Goal: Task Accomplishment & Management: Use online tool/utility

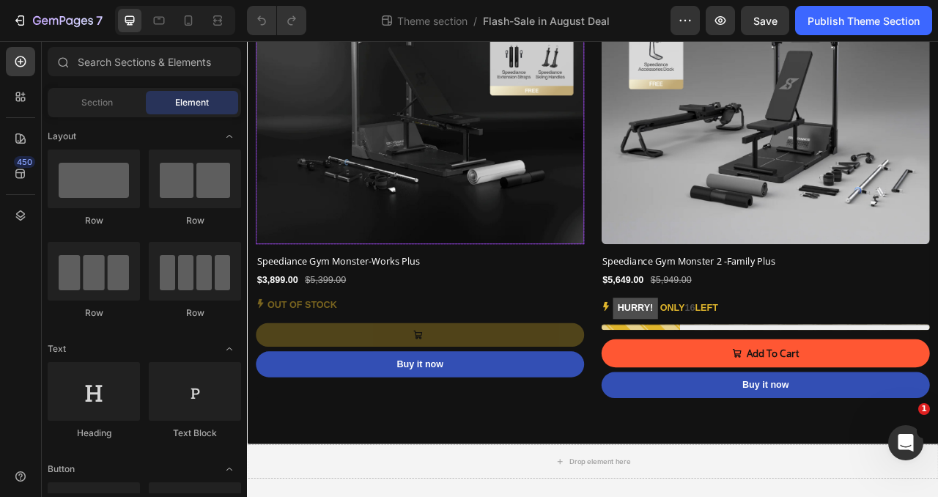
scroll to position [269, 0]
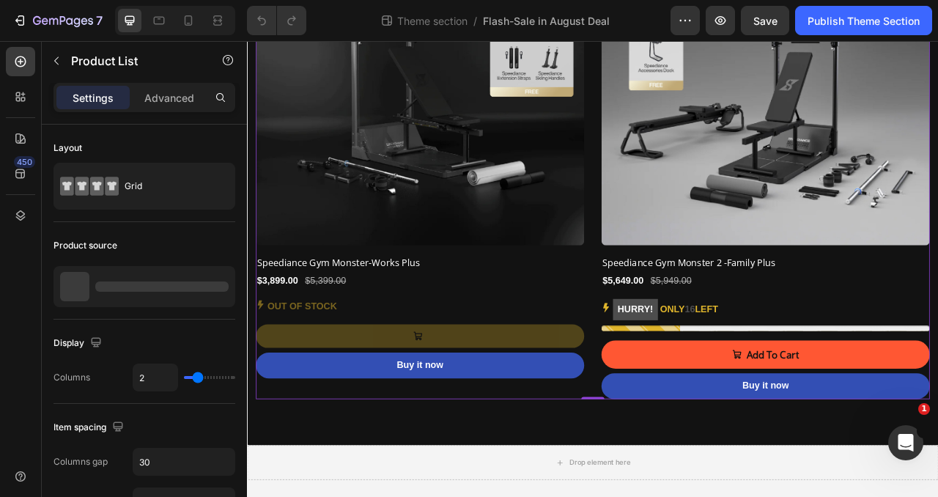
click at [683, 326] on div "(P) Images Row Speediance Gym Monster-Works Plus (P) Title $3,899.00 (P) Price …" at bounding box center [686, 189] width 857 height 613
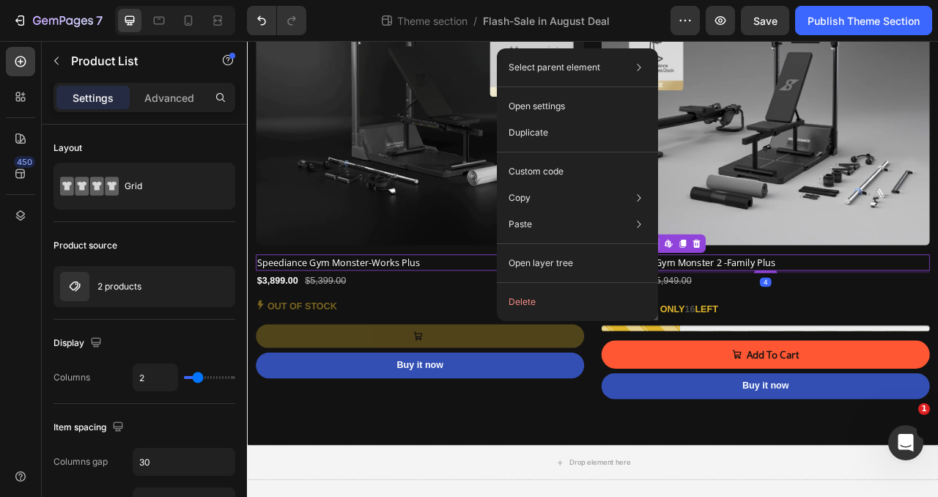
click at [937, 330] on h2 "Speediance Gym Monster 2 -Family Plus" at bounding box center [907, 323] width 418 height 21
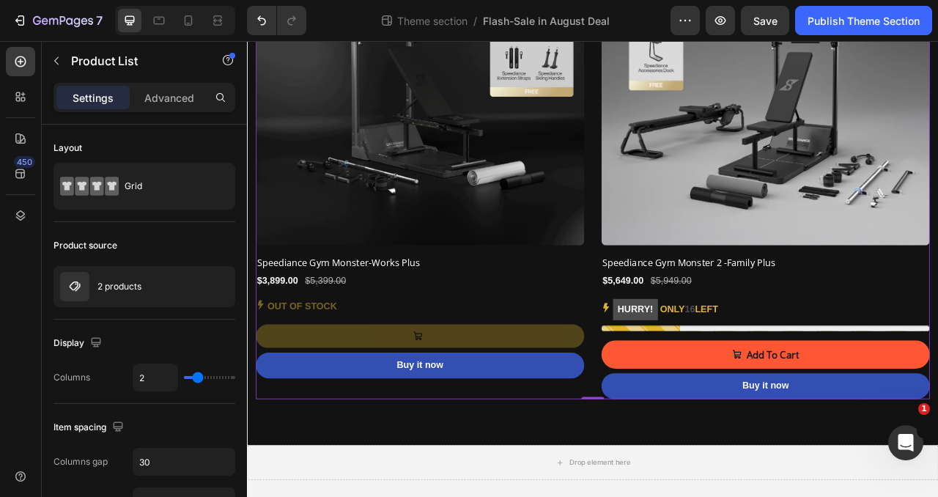
click at [677, 356] on div "(P) Images Row Speediance Gym Monster-Works Plus (P) Title $3,899.00 (P) Price …" at bounding box center [686, 189] width 857 height 613
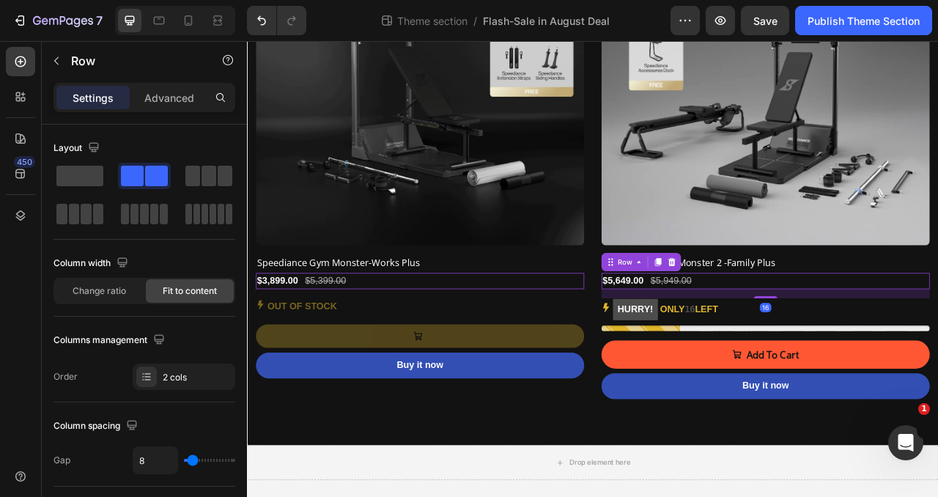
click at [676, 353] on div "$5,649.00 (P) Price (P) Price $5,949.00 (P) Price (P) Price Row 16" at bounding box center [467, 346] width 418 height 21
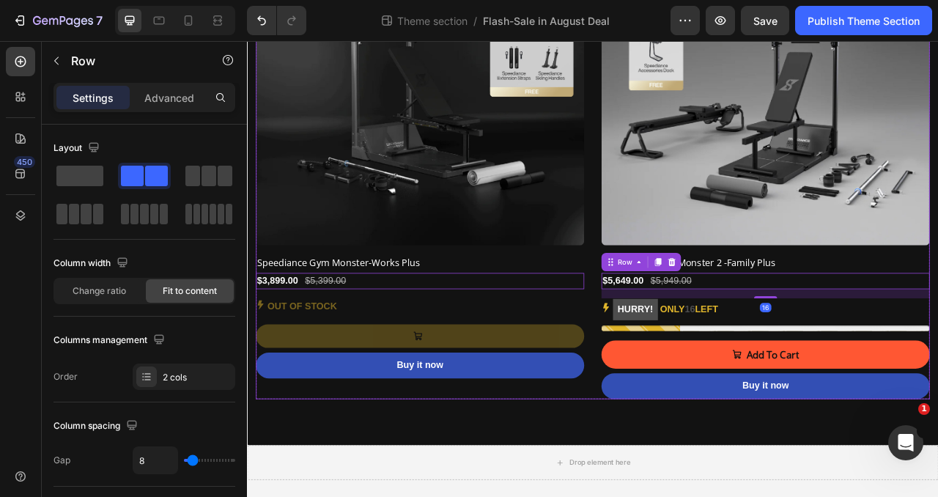
click at [263, 489] on div "(P) Images Row Speediance Gym Monster-Works Plus (P) Title $3,899.00 (P) Price …" at bounding box center [467, 189] width 418 height 613
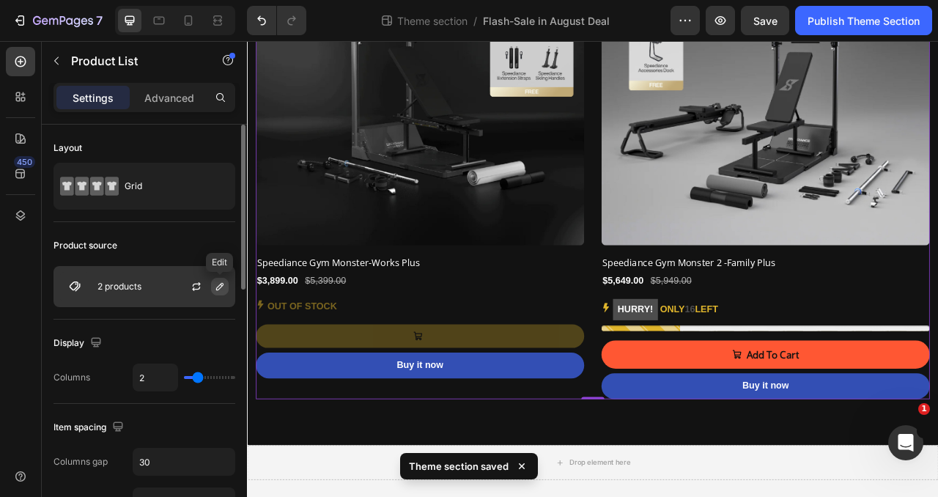
click at [218, 286] on icon "button" at bounding box center [219, 286] width 7 height 7
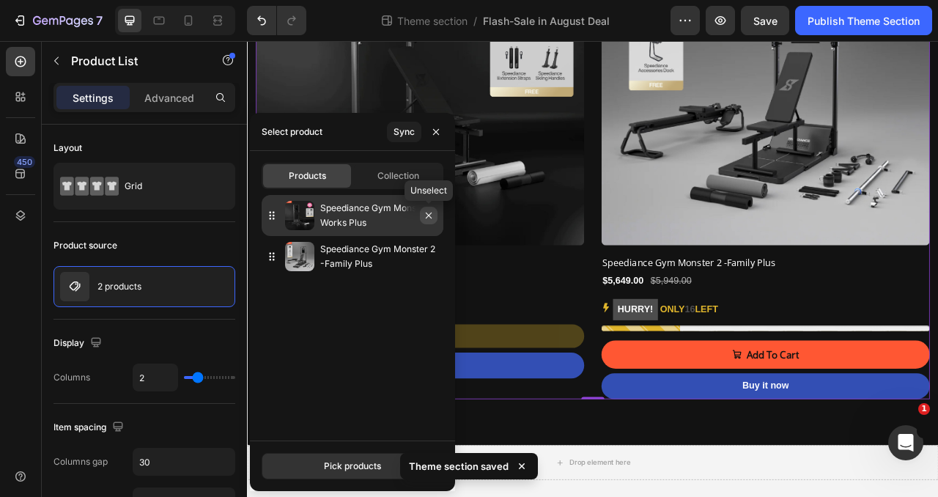
click at [431, 217] on icon "button" at bounding box center [429, 216] width 12 height 12
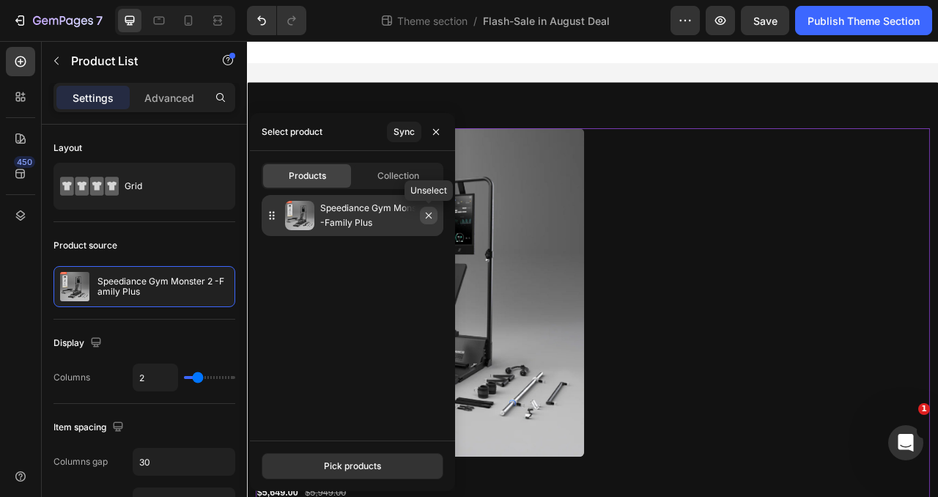
click at [426, 215] on icon "button" at bounding box center [429, 216] width 12 height 12
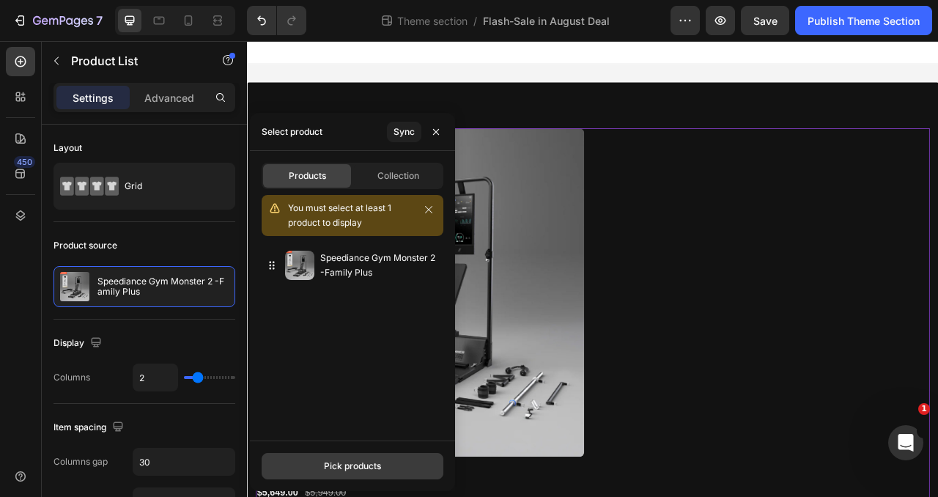
click at [331, 460] on div "Pick products" at bounding box center [352, 465] width 57 height 13
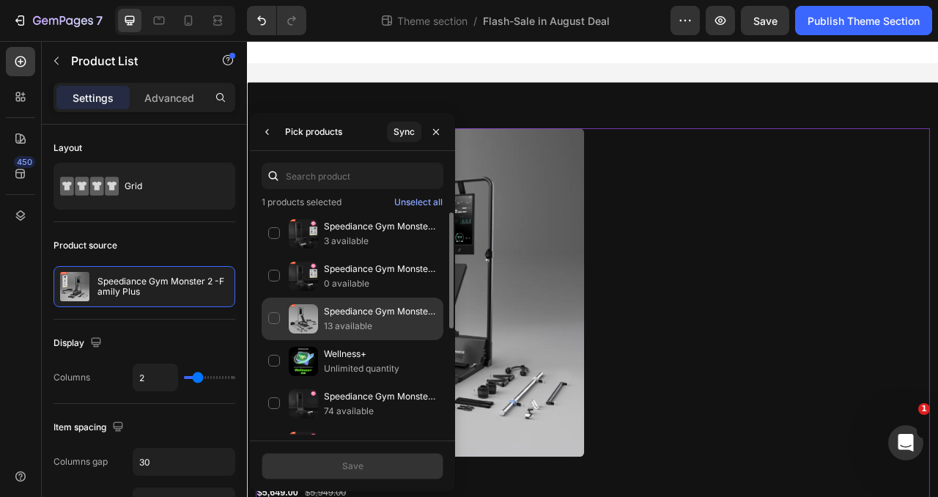
scroll to position [100, 0]
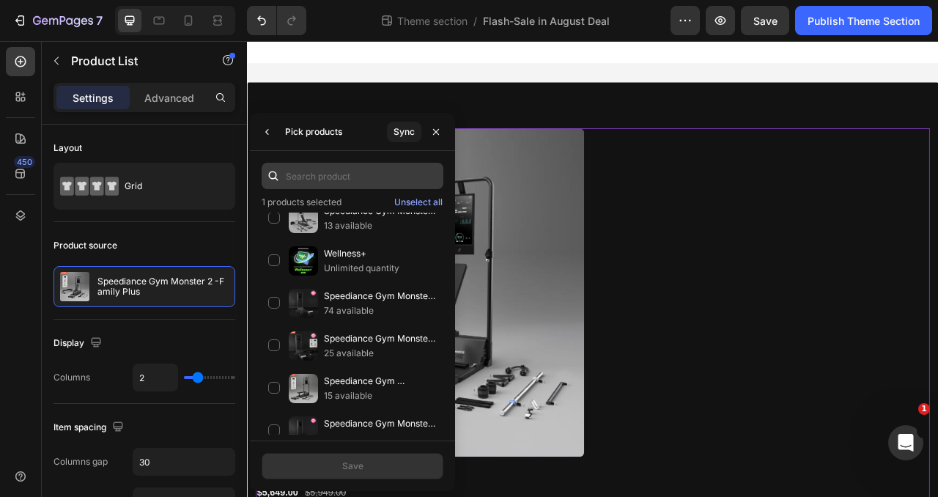
click at [303, 179] on input "text" at bounding box center [353, 176] width 182 height 26
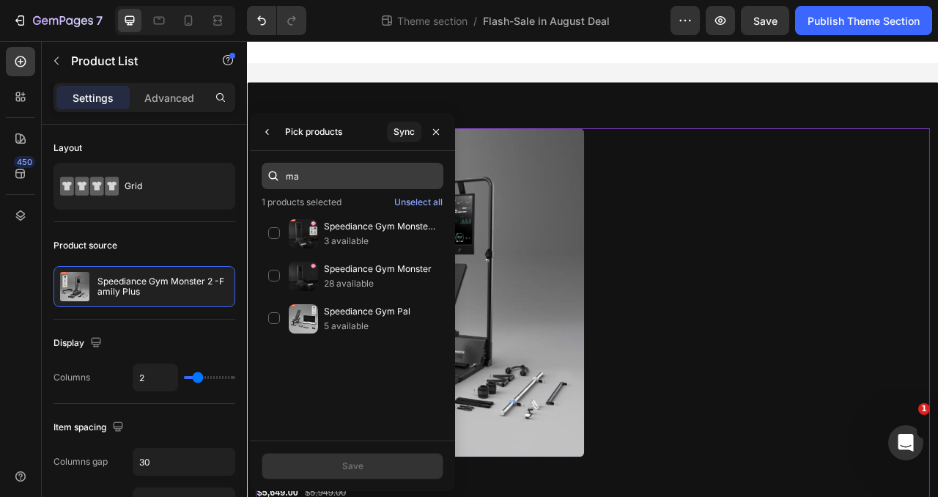
type input "m"
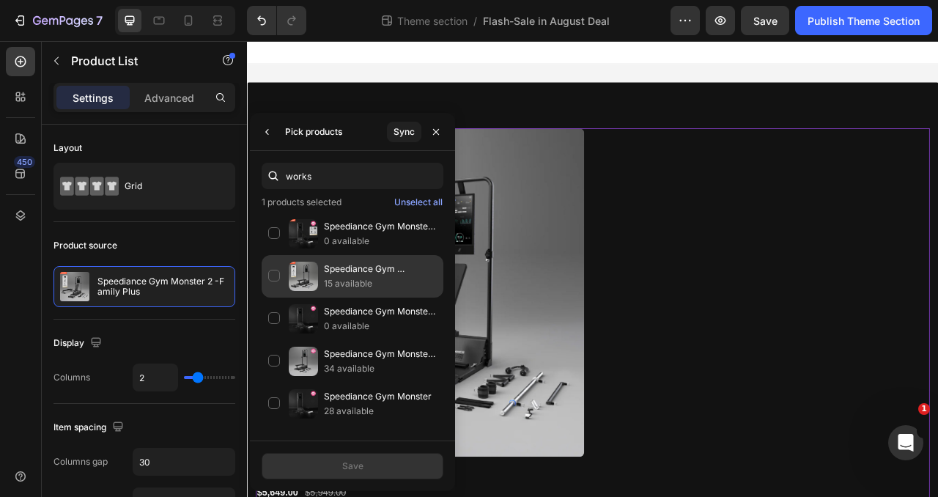
type input "works"
click at [270, 298] on div "Speediance Gym Monster2-Works 15 available" at bounding box center [353, 319] width 182 height 43
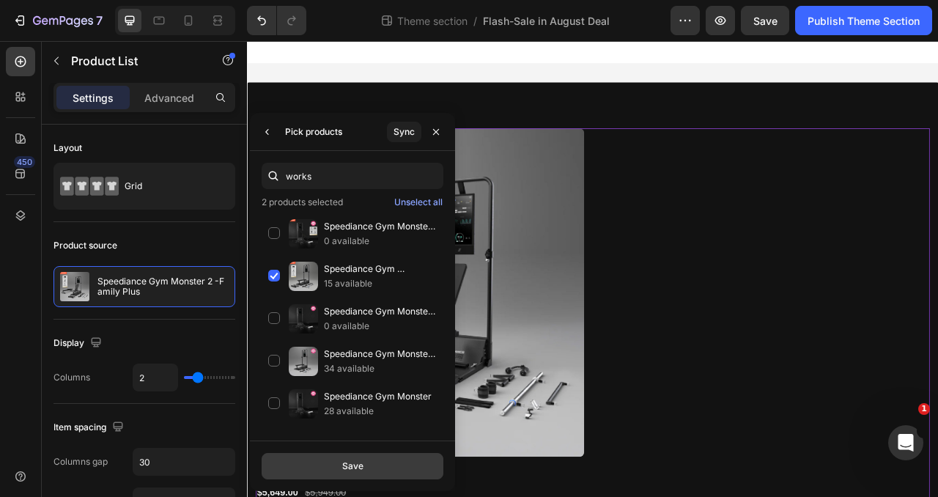
click at [344, 467] on div "Save" at bounding box center [352, 465] width 21 height 13
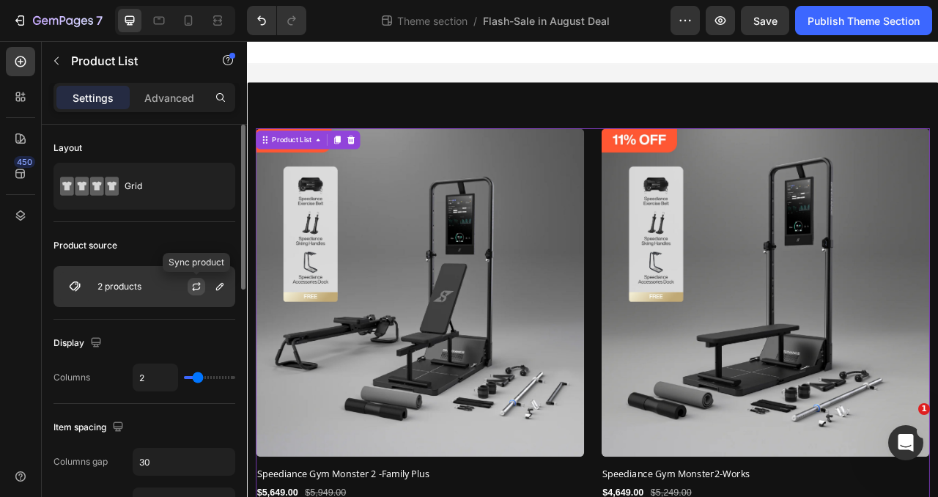
click at [196, 283] on icon "button" at bounding box center [197, 287] width 12 height 12
click at [221, 284] on icon "button" at bounding box center [219, 286] width 7 height 7
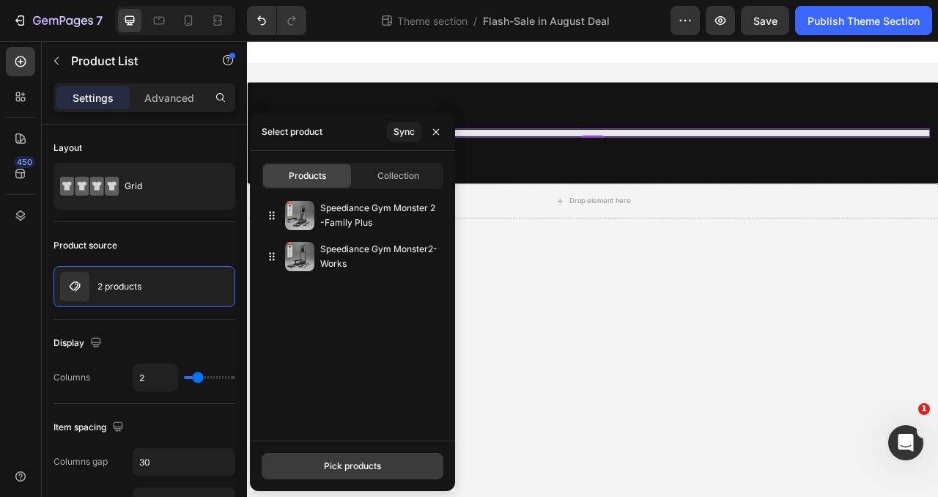
click at [342, 466] on div "Pick products" at bounding box center [352, 465] width 57 height 13
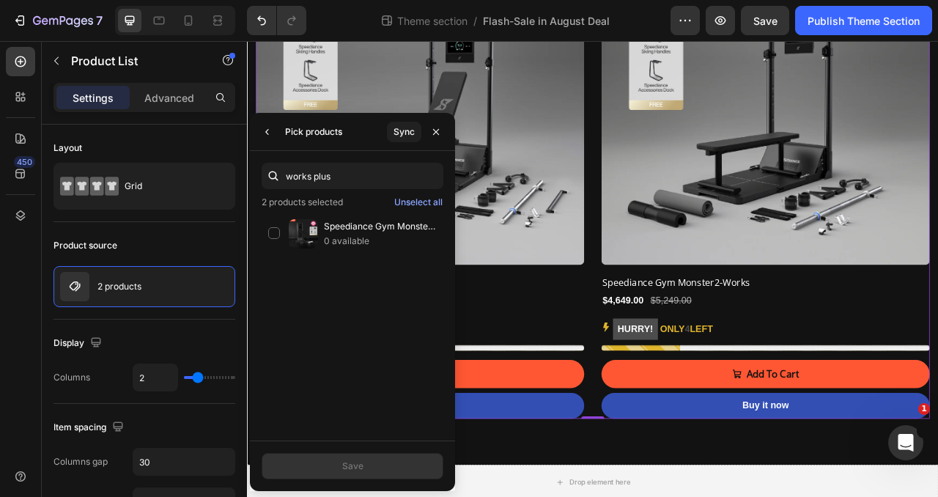
scroll to position [246, 0]
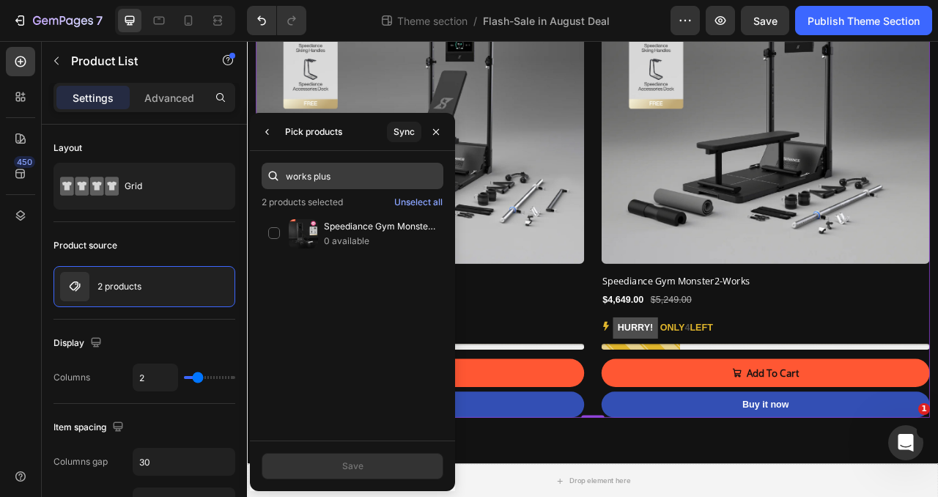
click at [346, 180] on input "works plus" at bounding box center [353, 176] width 182 height 26
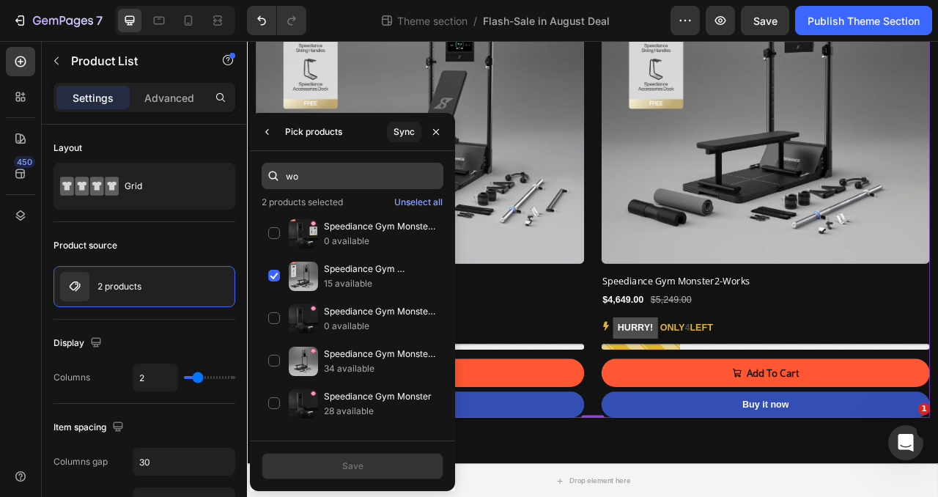
type input "w"
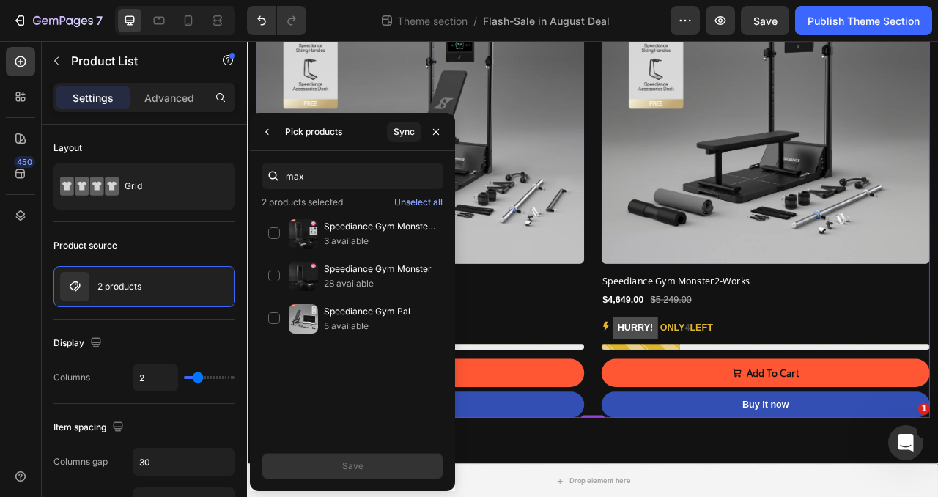
type input "max"
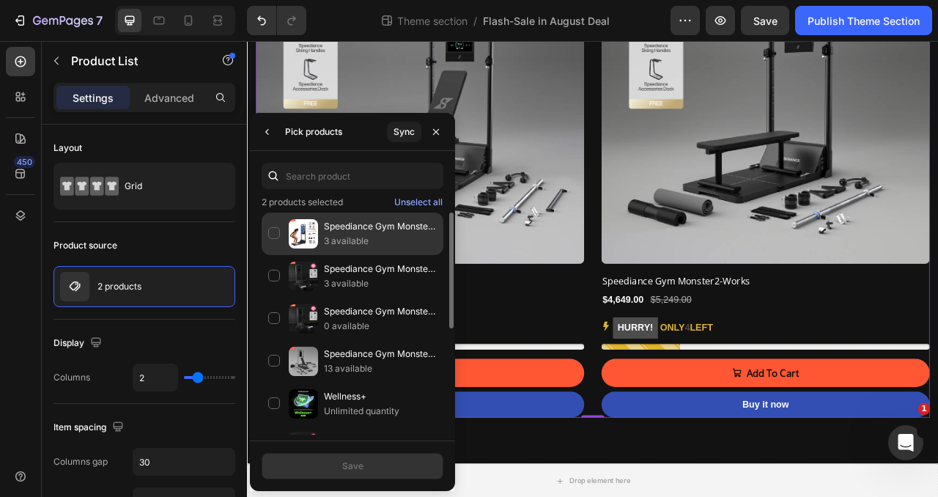
click at [276, 255] on div "Speediance Gym Monster Max 3 available" at bounding box center [353, 276] width 182 height 43
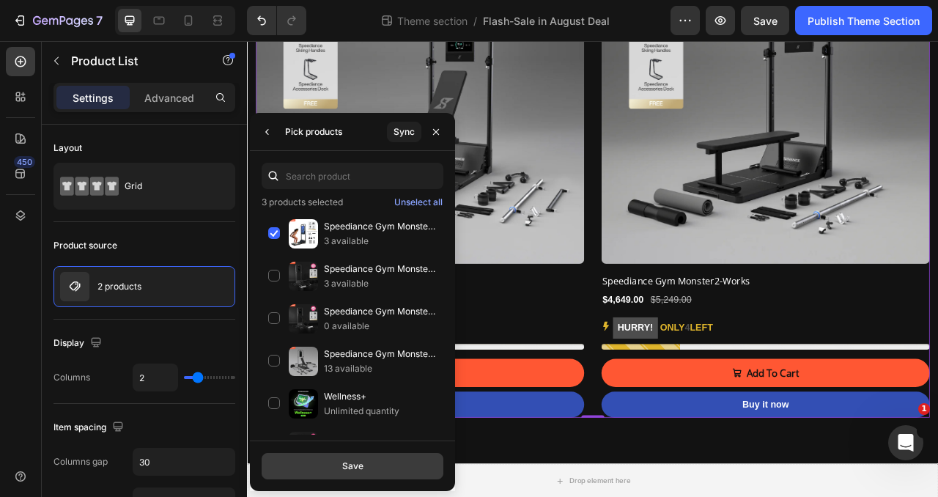
click at [354, 469] on div "Save" at bounding box center [352, 465] width 21 height 13
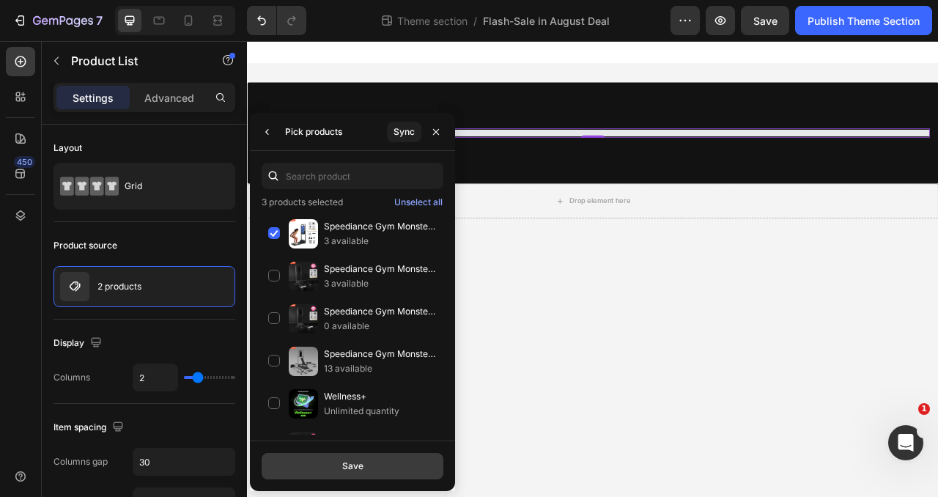
scroll to position [0, 0]
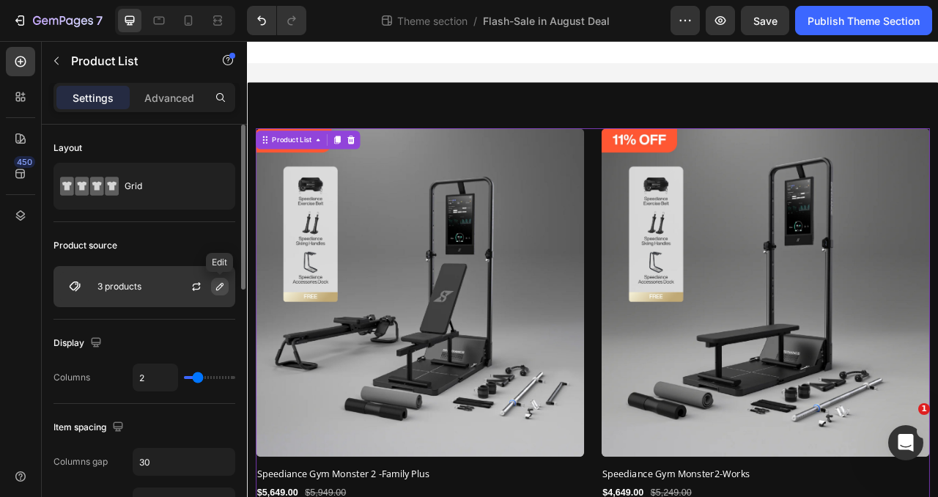
click at [218, 287] on icon "button" at bounding box center [220, 287] width 12 height 12
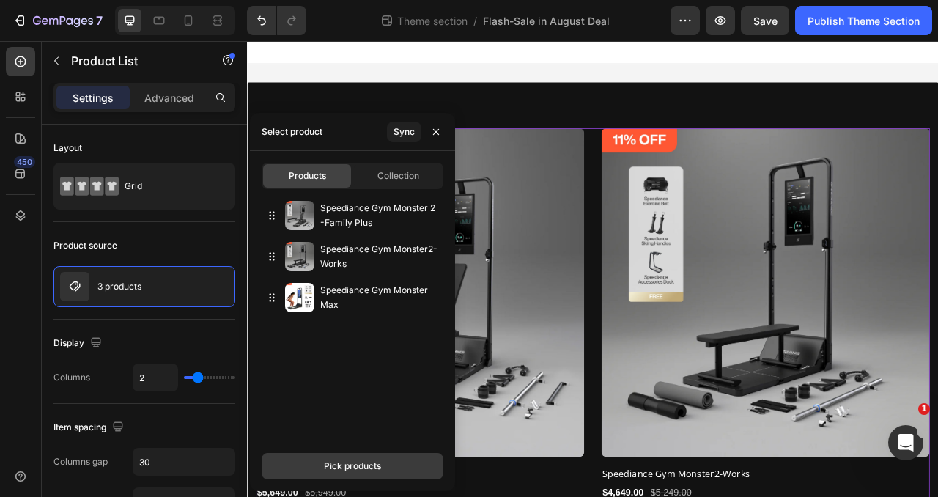
click at [359, 470] on div "Pick products" at bounding box center [352, 465] width 57 height 13
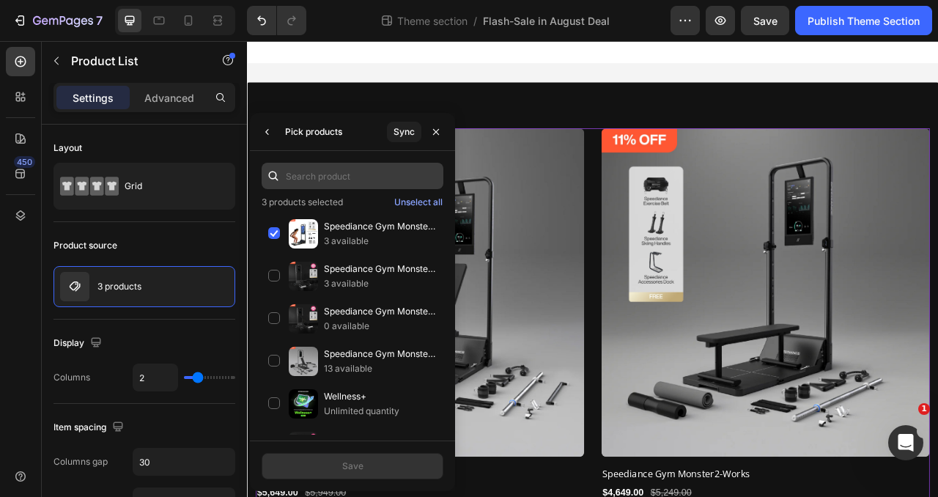
click at [303, 182] on input "text" at bounding box center [353, 176] width 182 height 26
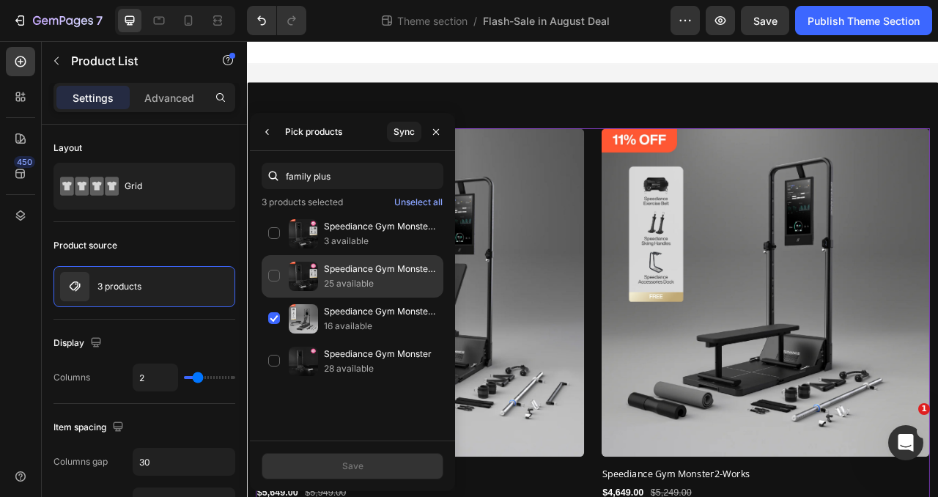
type input "family plus"
click at [274, 298] on div "Speediance Gym Monster-Family Plus 25 available" at bounding box center [353, 319] width 182 height 43
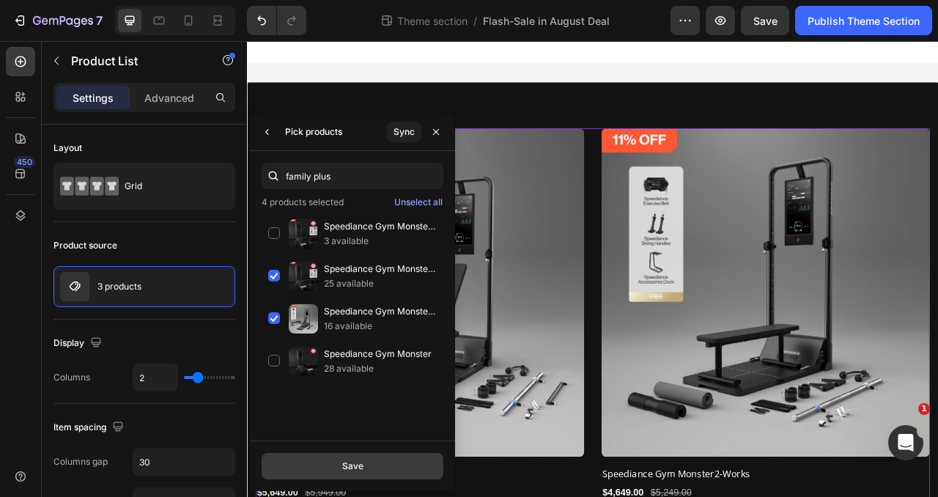
click at [363, 470] on button "Save" at bounding box center [353, 466] width 182 height 26
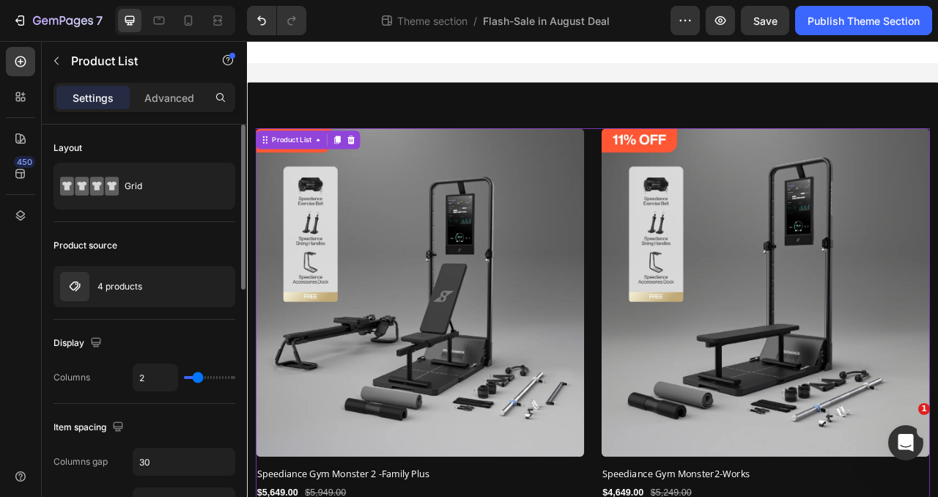
type input "3"
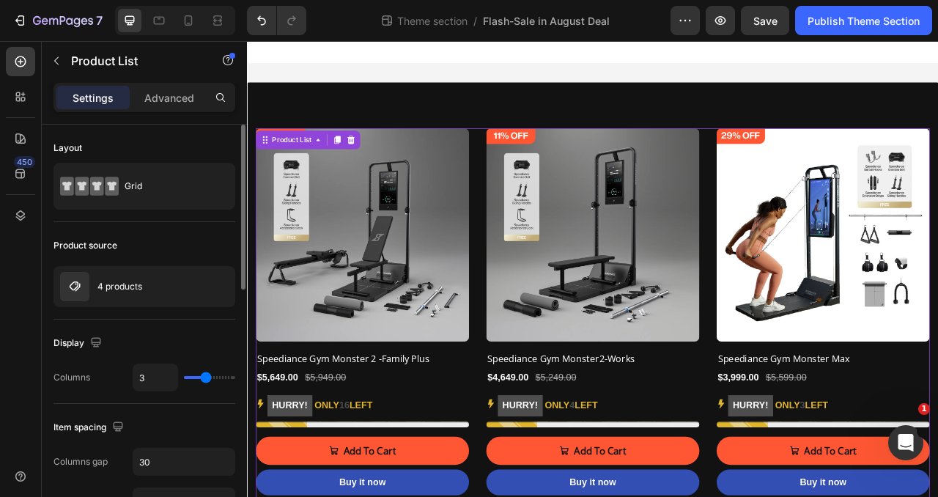
type input "4"
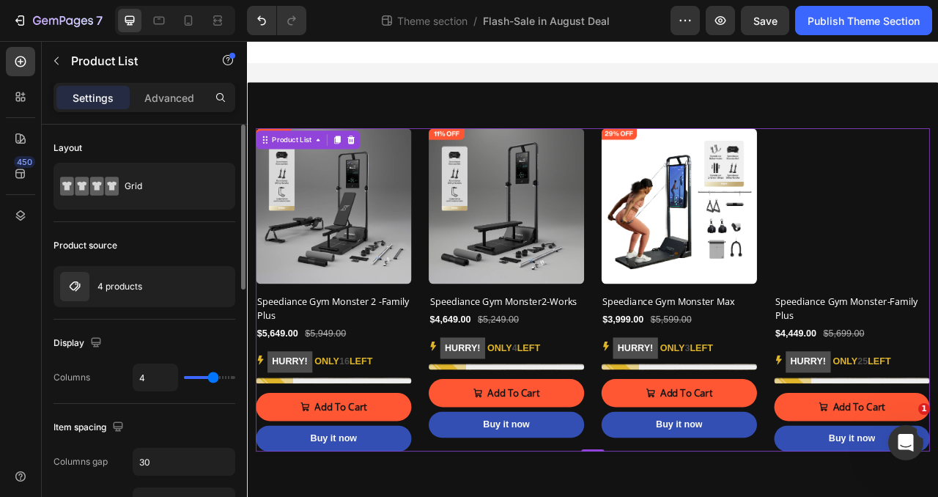
drag, startPoint x: 199, startPoint y: 380, endPoint x: 213, endPoint y: 380, distance: 13.2
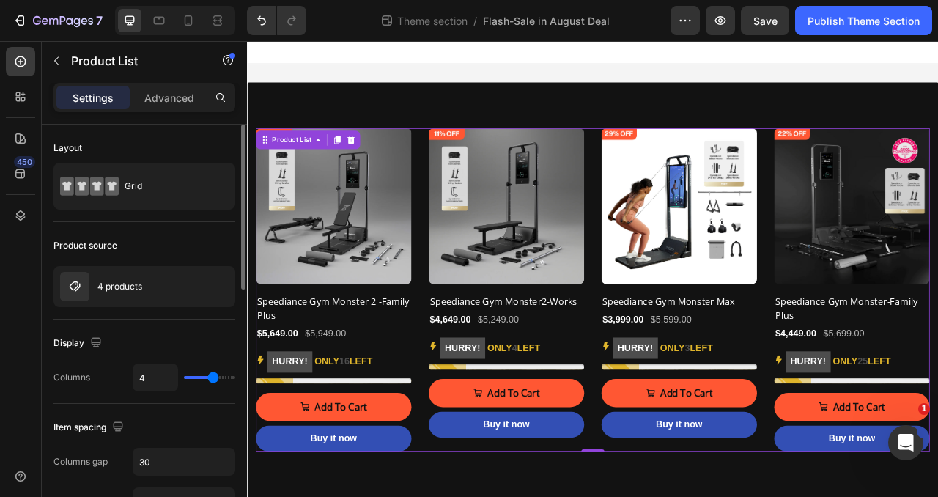
type input "4"
click at [213, 379] on input "range" at bounding box center [209, 377] width 51 height 3
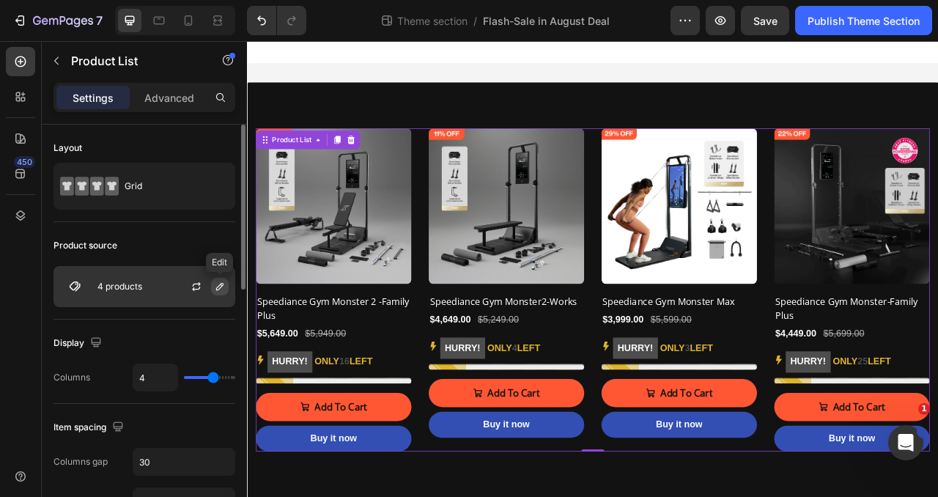
click at [220, 285] on icon "button" at bounding box center [220, 287] width 12 height 12
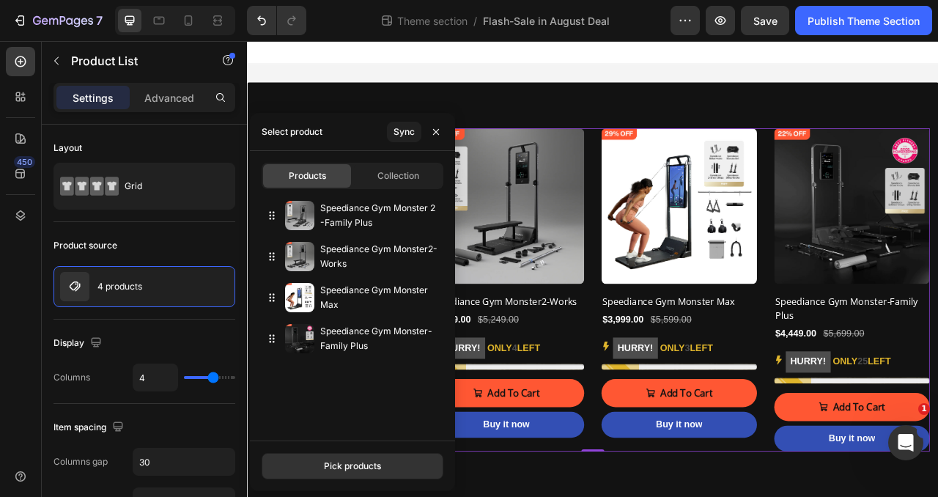
click at [296, 137] on div "Select product" at bounding box center [292, 131] width 61 height 13
click at [336, 133] on div "Select product Sync" at bounding box center [352, 132] width 205 height 38
click at [349, 465] on div "Pick products" at bounding box center [352, 465] width 57 height 13
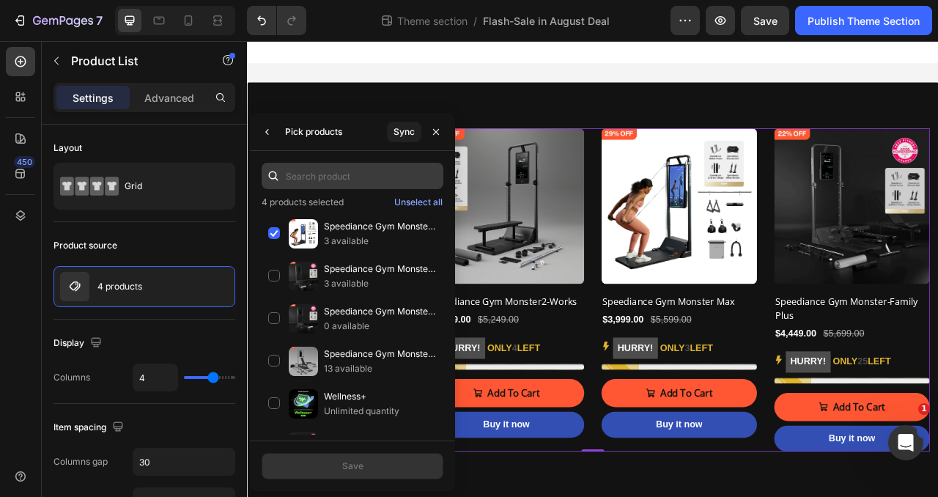
click at [306, 182] on input "text" at bounding box center [353, 176] width 182 height 26
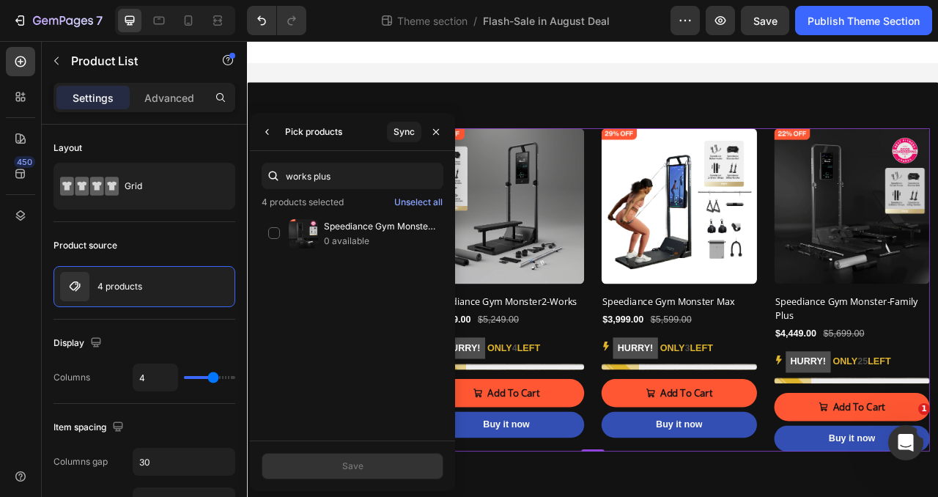
type input "works plus"
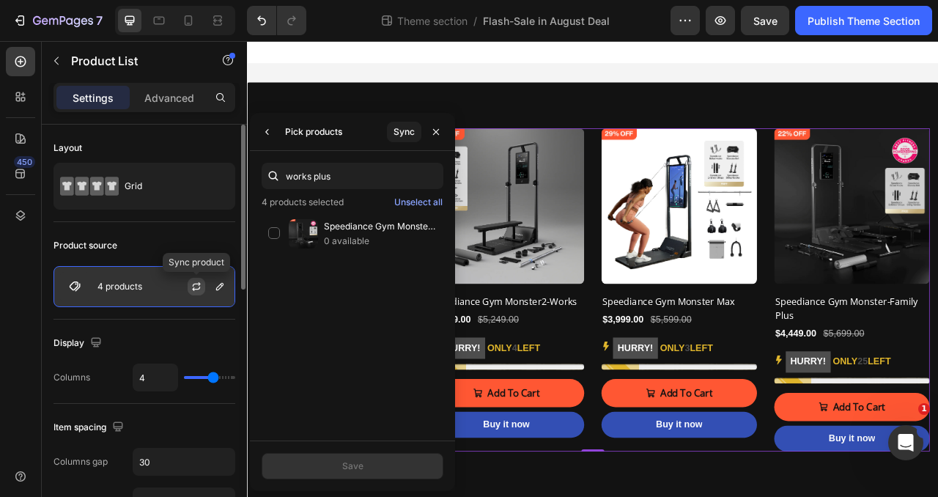
click at [196, 289] on icon "button" at bounding box center [197, 287] width 12 height 12
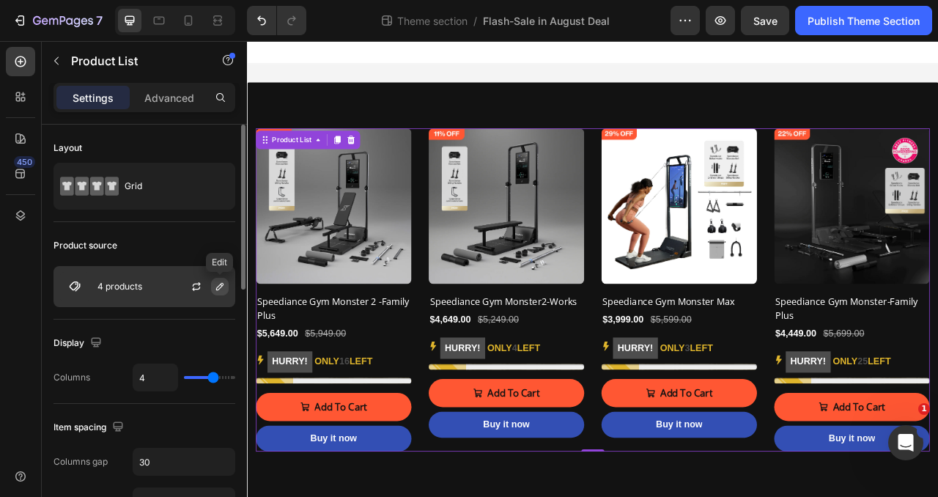
click at [213, 287] on button "button" at bounding box center [220, 287] width 18 height 18
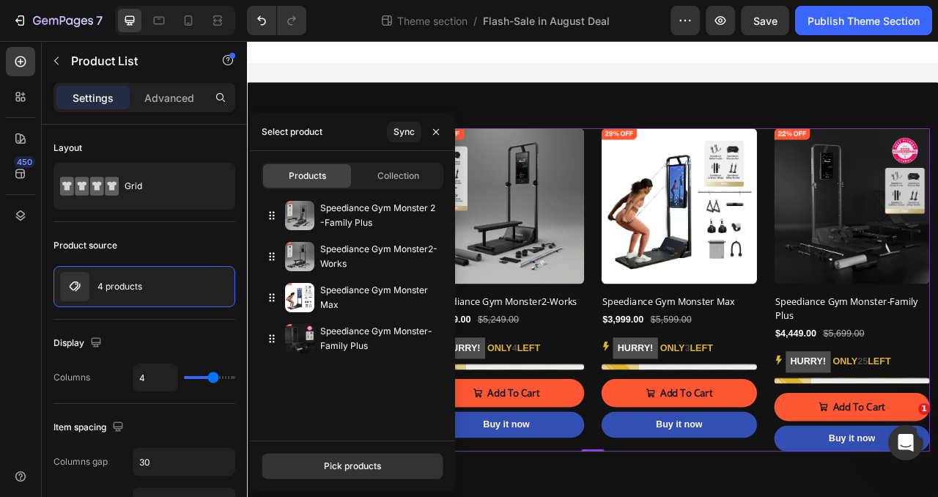
click at [323, 137] on div "Select product" at bounding box center [292, 131] width 73 height 37
click at [317, 476] on button "Pick products" at bounding box center [353, 466] width 182 height 26
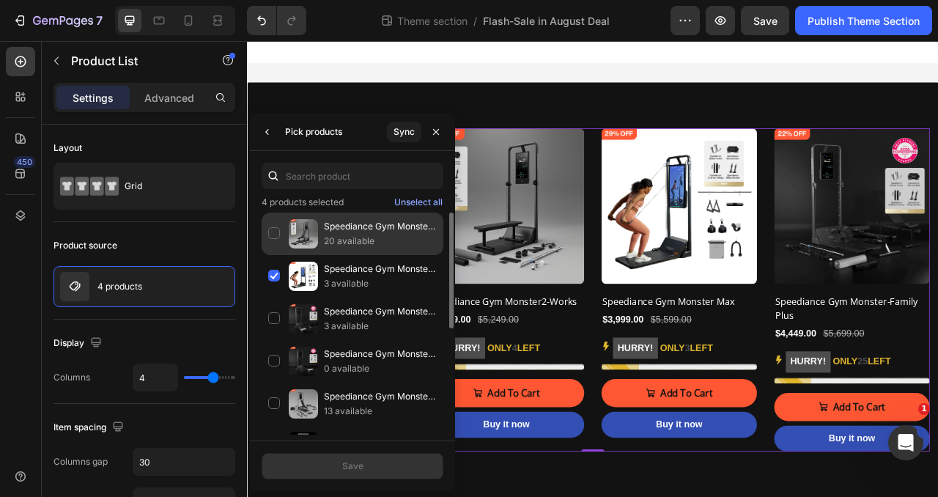
click at [274, 255] on div "Speediance Gym Monster 2 - Work Plus 20 available" at bounding box center [353, 276] width 182 height 43
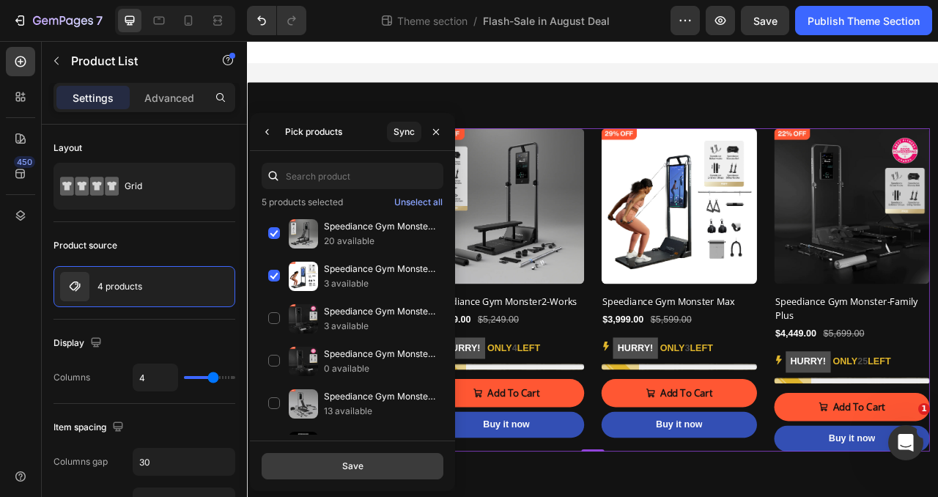
click at [369, 462] on button "Save" at bounding box center [353, 466] width 182 height 26
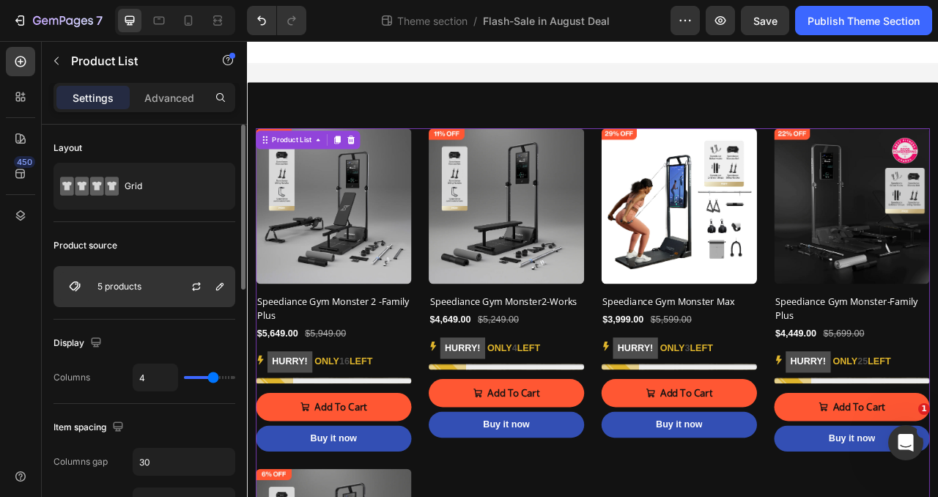
click at [155, 286] on div "5 products" at bounding box center [144, 286] width 182 height 41
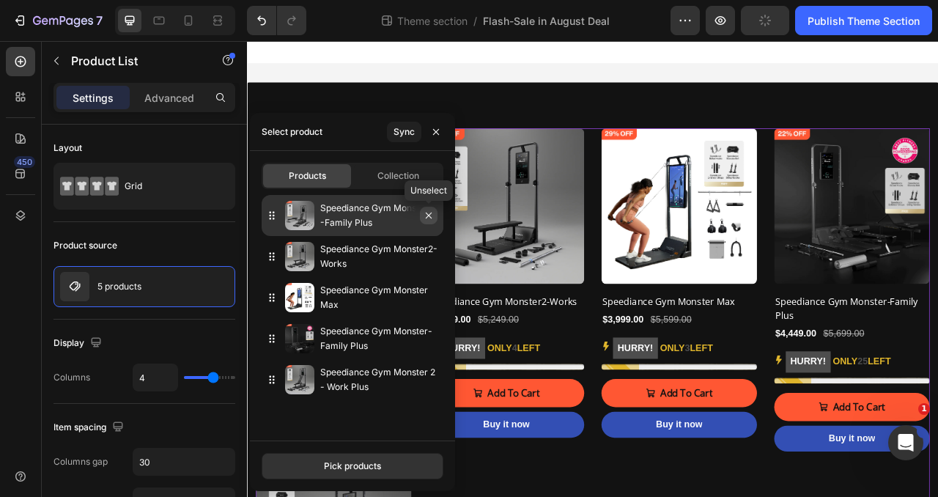
click at [429, 215] on icon "button" at bounding box center [429, 216] width 6 height 6
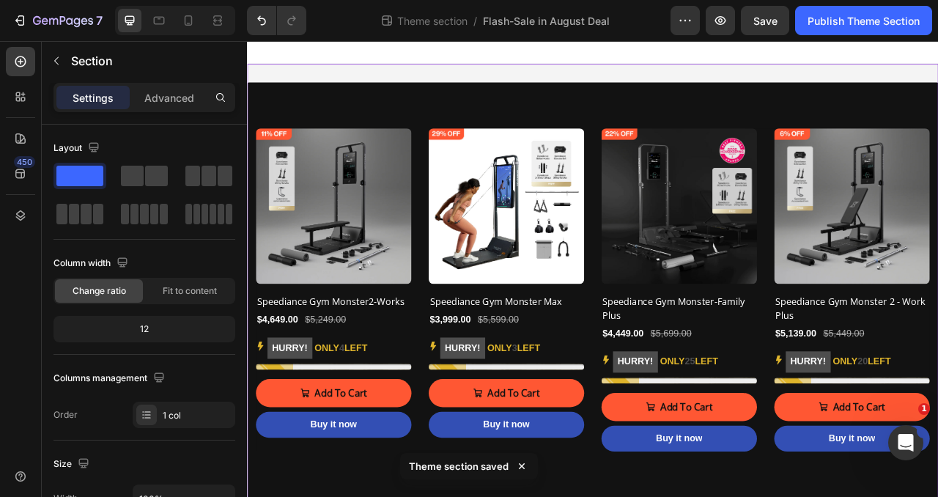
click at [561, 75] on div "(P) Images Row Speediance Gym Monster2-Works (P) Title $4,649.00 (P) Price (P) …" at bounding box center [686, 379] width 879 height 619
click at [166, 13] on icon at bounding box center [159, 20] width 15 height 15
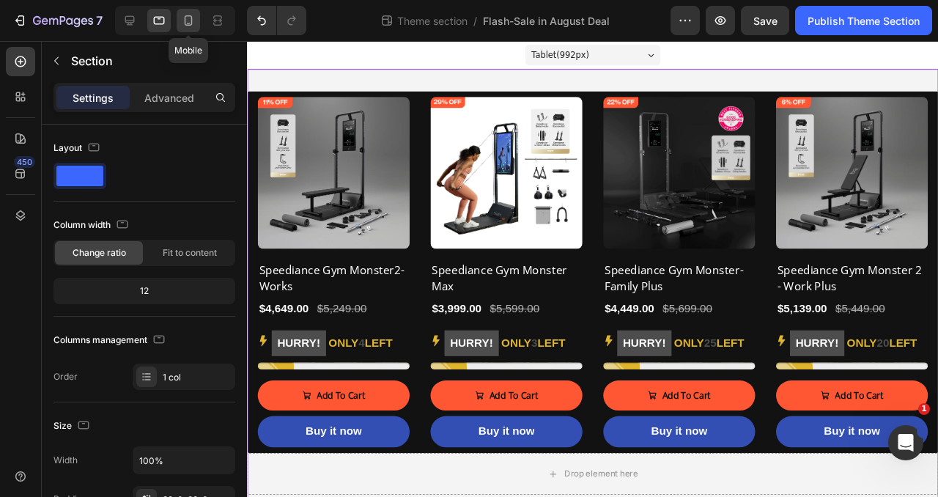
click at [193, 26] on icon at bounding box center [188, 20] width 15 height 15
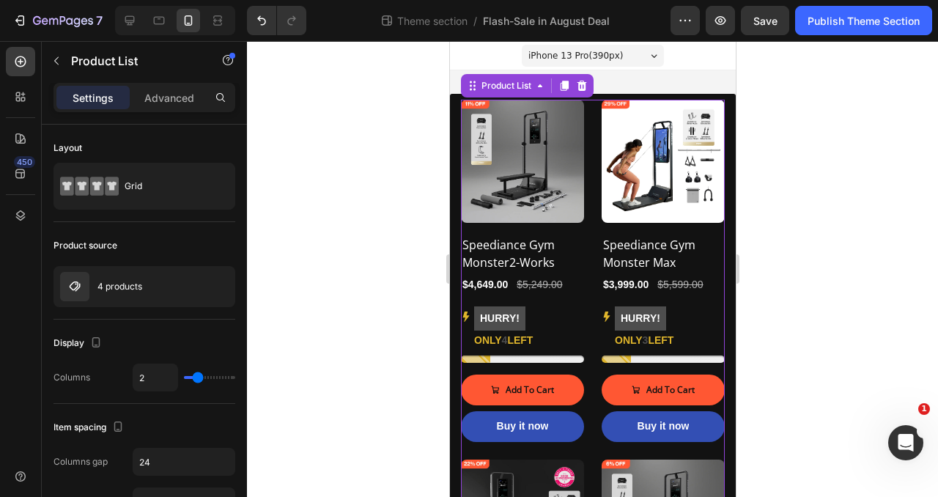
click at [591, 251] on div "(P) Images Row Speediance Gym Monster2-Works (P) Title $4,649.00 (P) Price (P) …" at bounding box center [592, 459] width 264 height 719
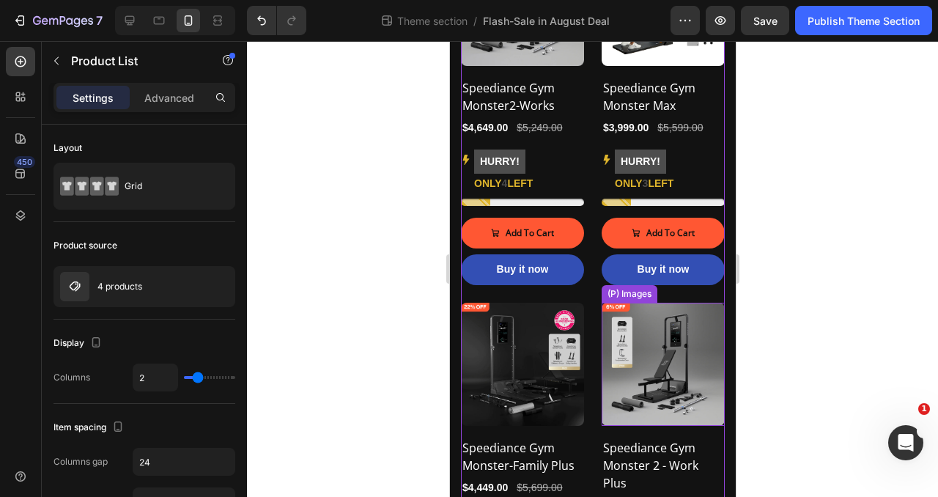
scroll to position [124, 0]
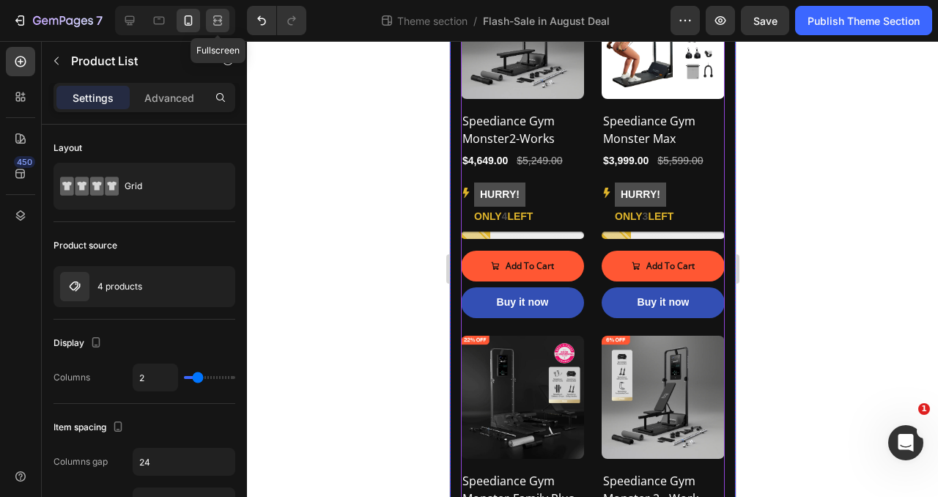
click at [220, 17] on icon at bounding box center [217, 20] width 15 height 15
type input "4"
type input "30"
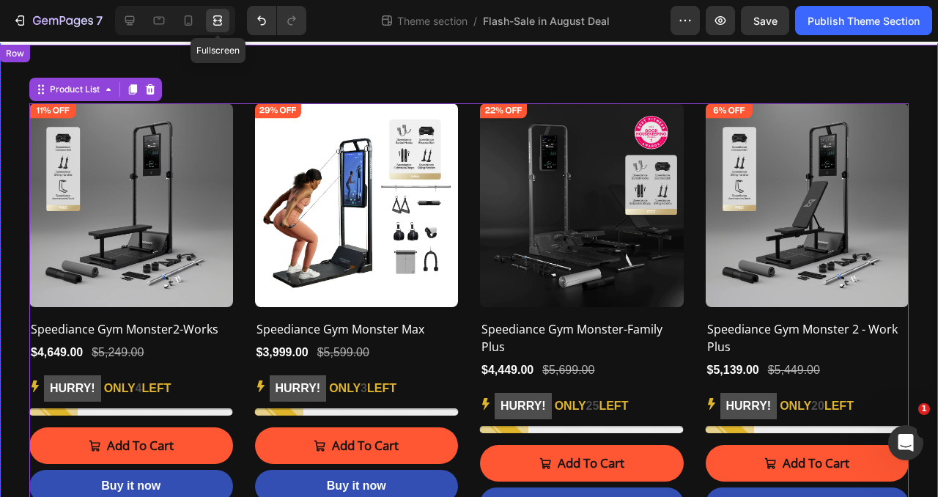
scroll to position [60, 0]
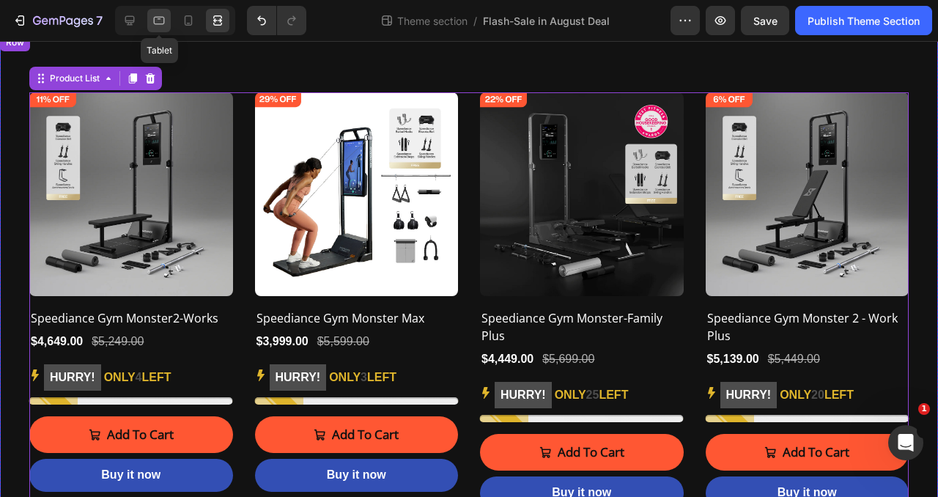
click at [155, 21] on icon at bounding box center [159, 20] width 15 height 15
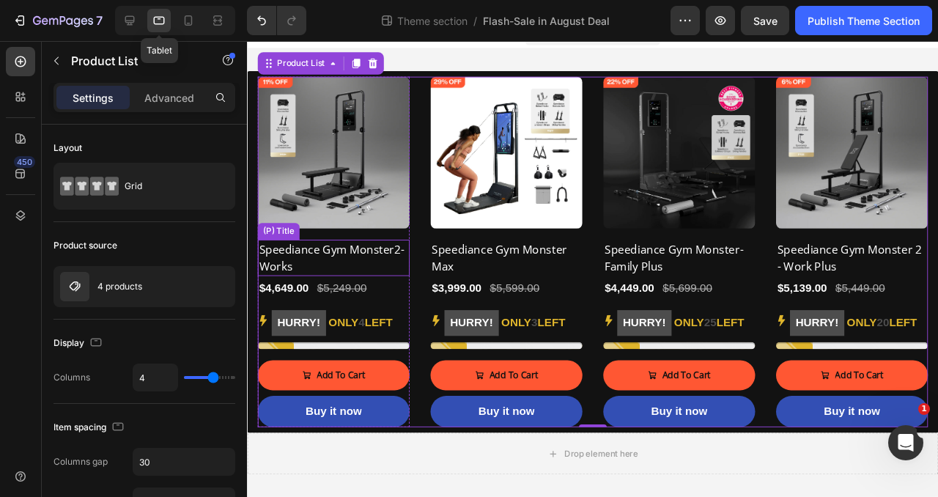
scroll to position [7, 0]
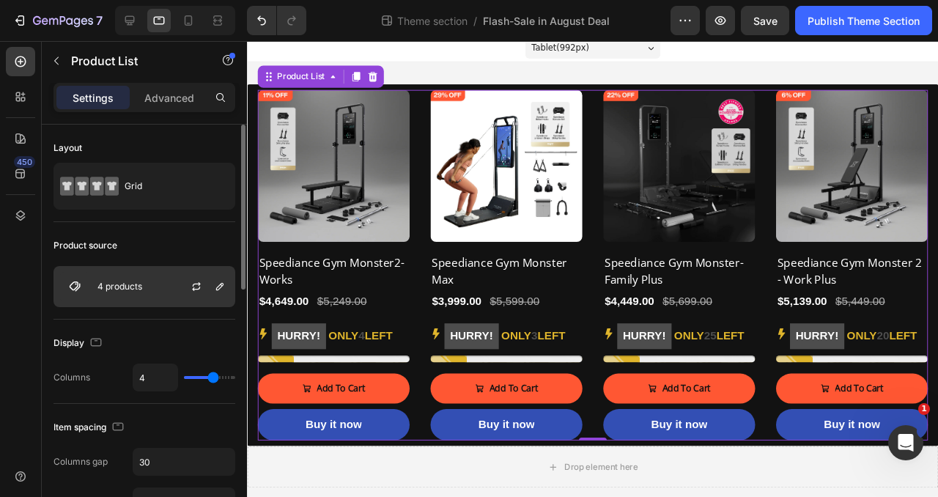
click at [93, 281] on div "4 products" at bounding box center [144, 286] width 182 height 41
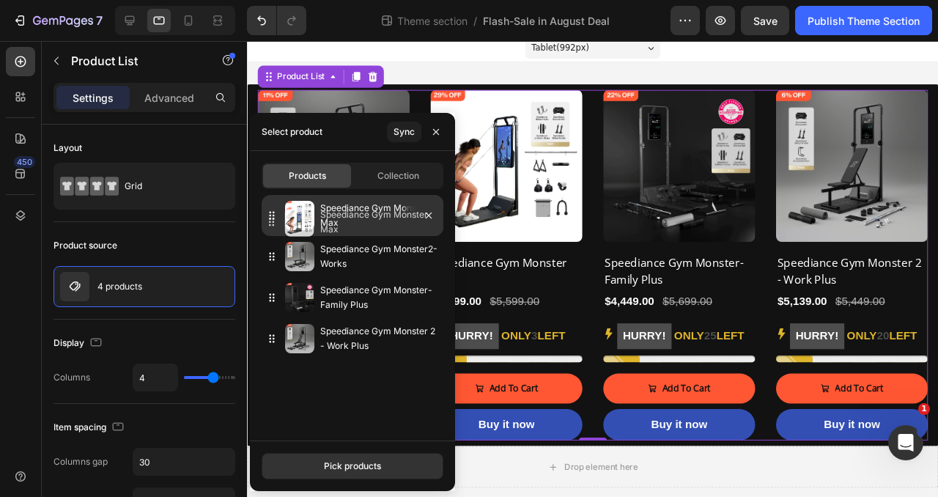
drag, startPoint x: 277, startPoint y: 259, endPoint x: 277, endPoint y: 224, distance: 35.9
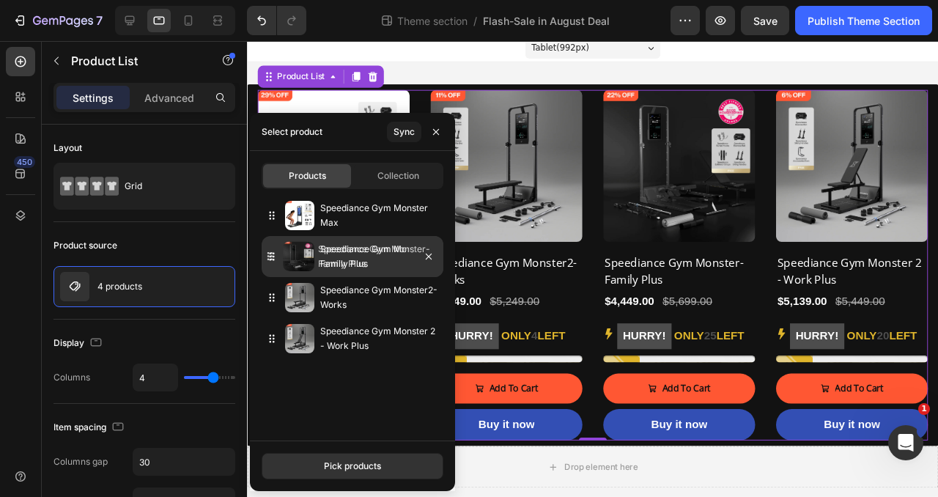
drag, startPoint x: 270, startPoint y: 299, endPoint x: 268, endPoint y: 259, distance: 39.6
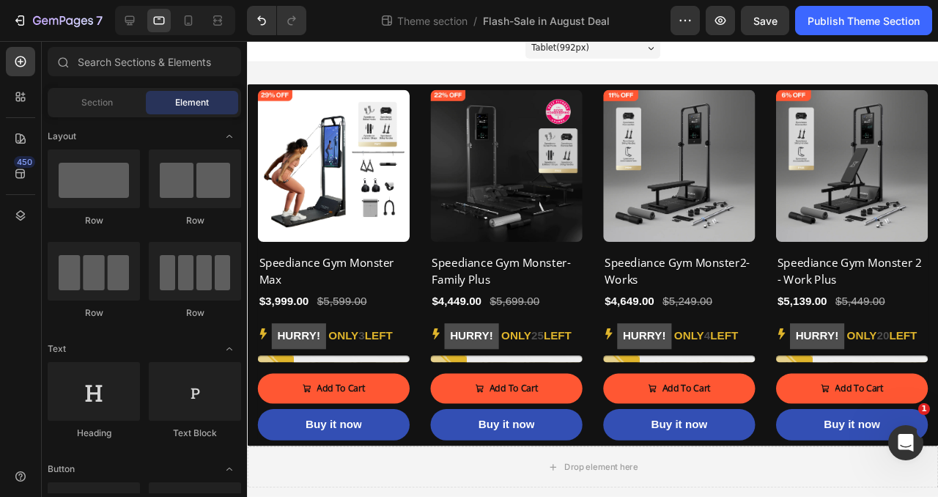
click at [481, 56] on div "Tablet ( 992 px) iPhone 13 Mini iPhone 13 Pro iPhone 11 Pro Max iPhone 15 Pro M…" at bounding box center [610, 48] width 727 height 29
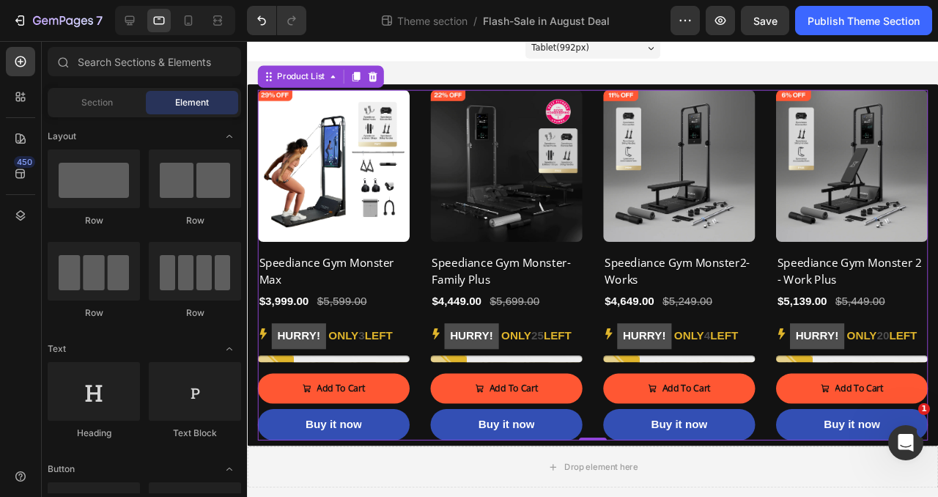
click at [428, 282] on div "(P) Images Row Speediance Gym Monster Max (P) Title $3,999.00 (P) Price (P) Pri…" at bounding box center [610, 276] width 705 height 369
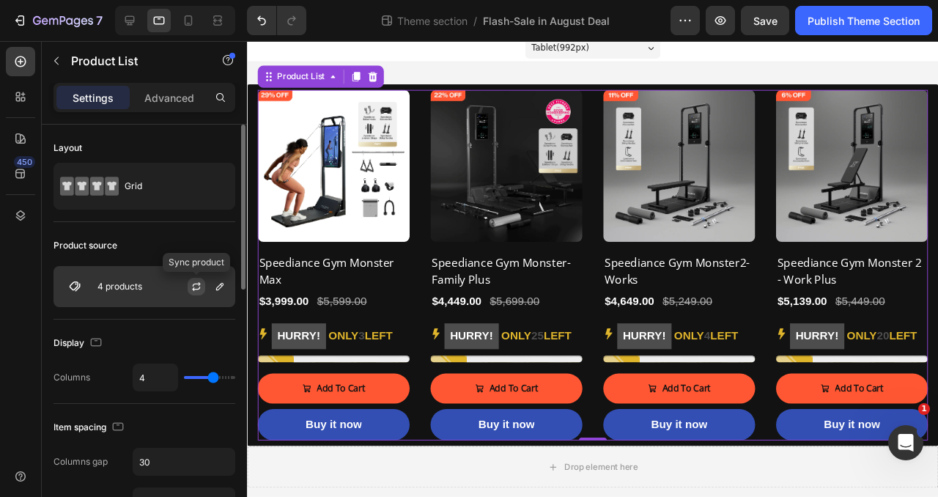
click at [193, 282] on icon "button" at bounding box center [197, 287] width 12 height 12
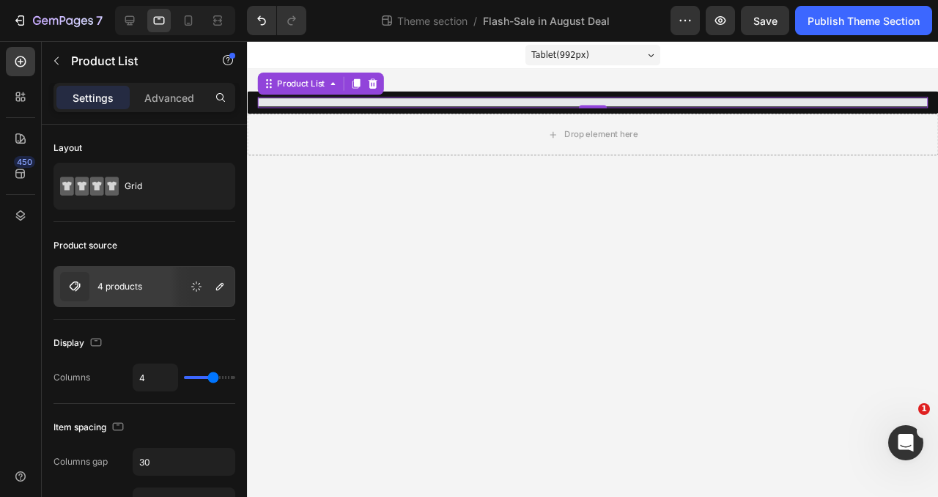
scroll to position [0, 0]
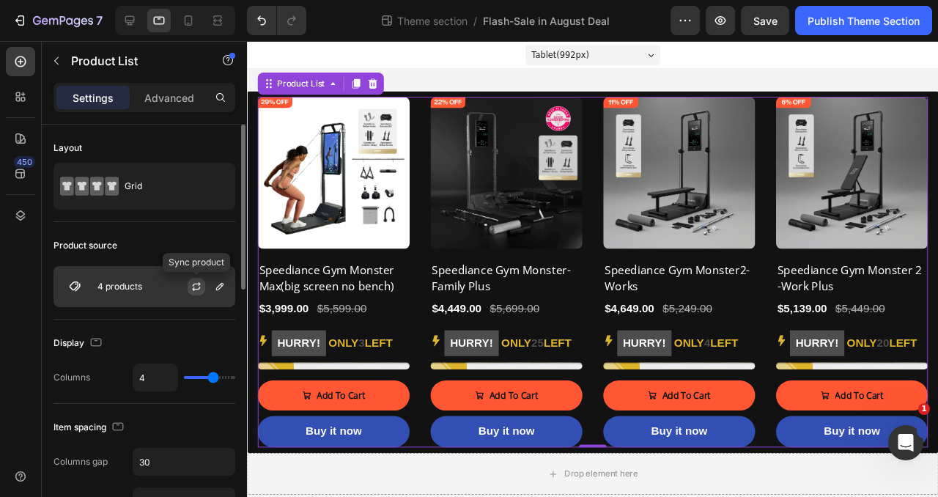
click at [193, 284] on icon "button" at bounding box center [197, 287] width 12 height 12
click at [191, 289] on icon "button" at bounding box center [197, 287] width 12 height 12
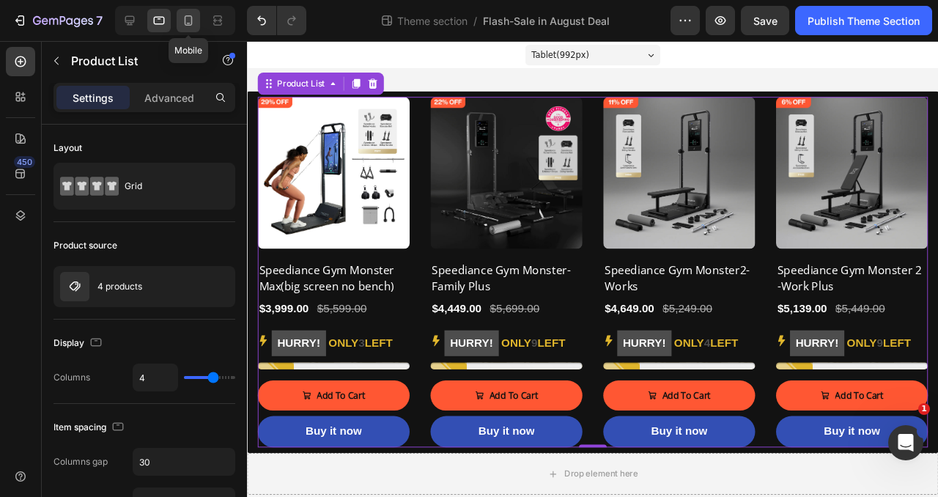
click at [191, 22] on icon at bounding box center [188, 20] width 15 height 15
type input "2"
type input "24"
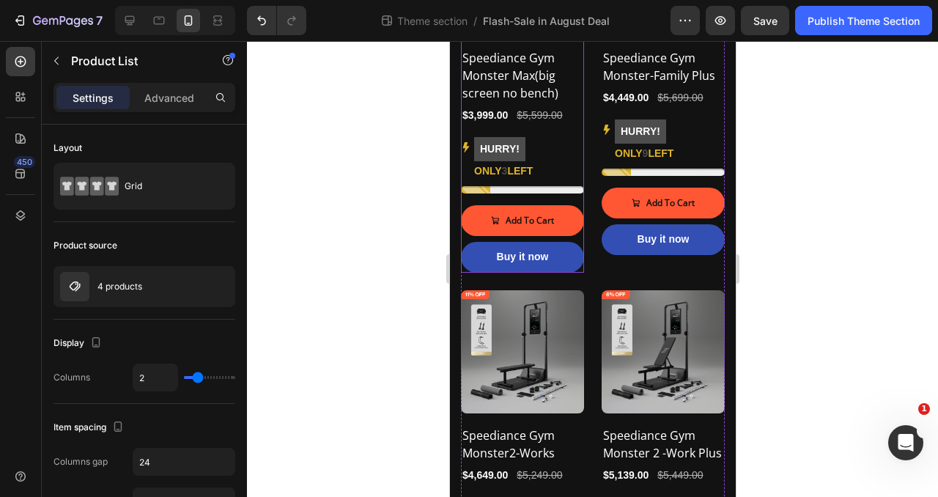
scroll to position [188, 0]
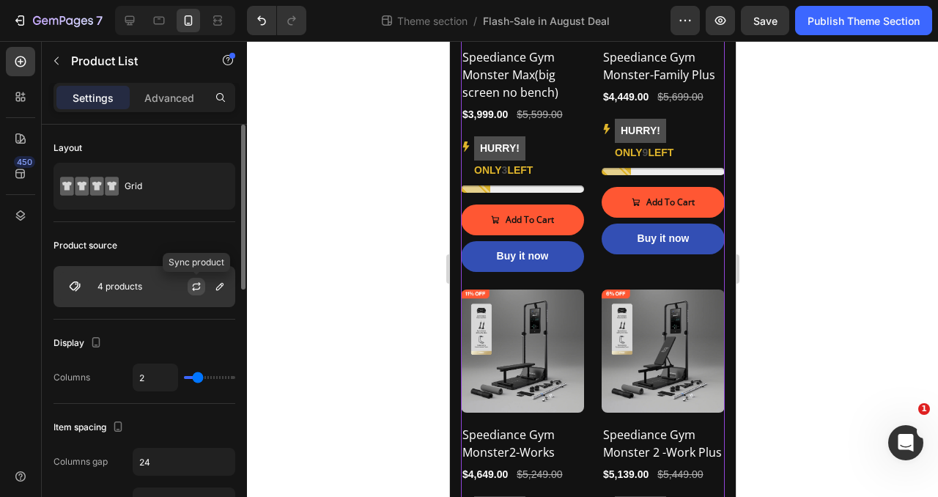
click at [192, 285] on icon "button" at bounding box center [197, 287] width 12 height 12
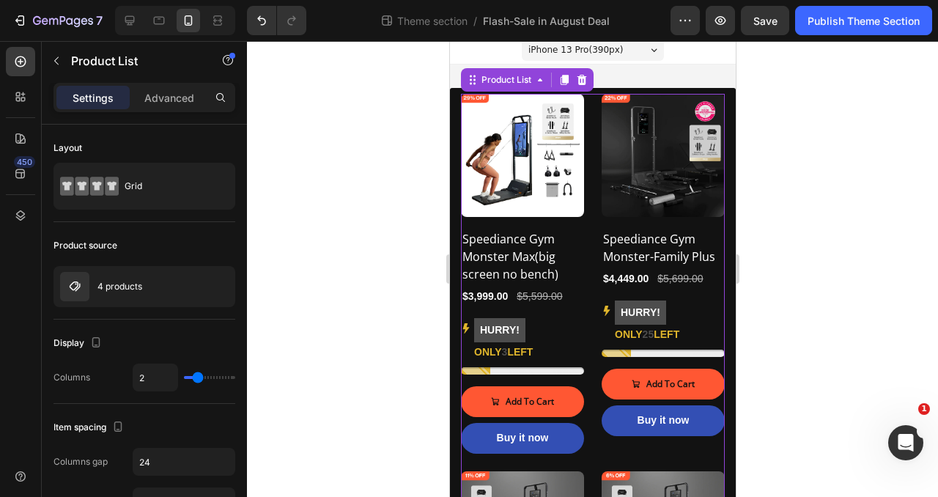
scroll to position [0, 0]
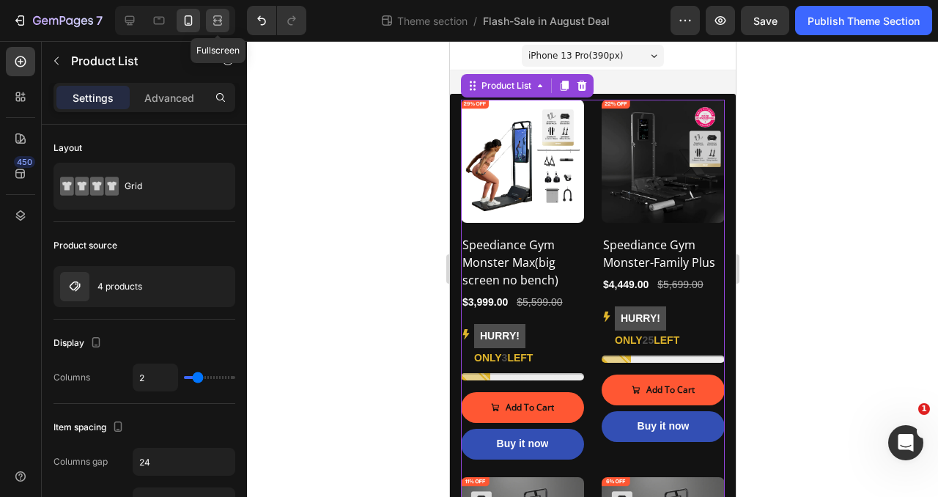
click at [218, 22] on icon at bounding box center [215, 20] width 4 height 4
type input "4"
type input "30"
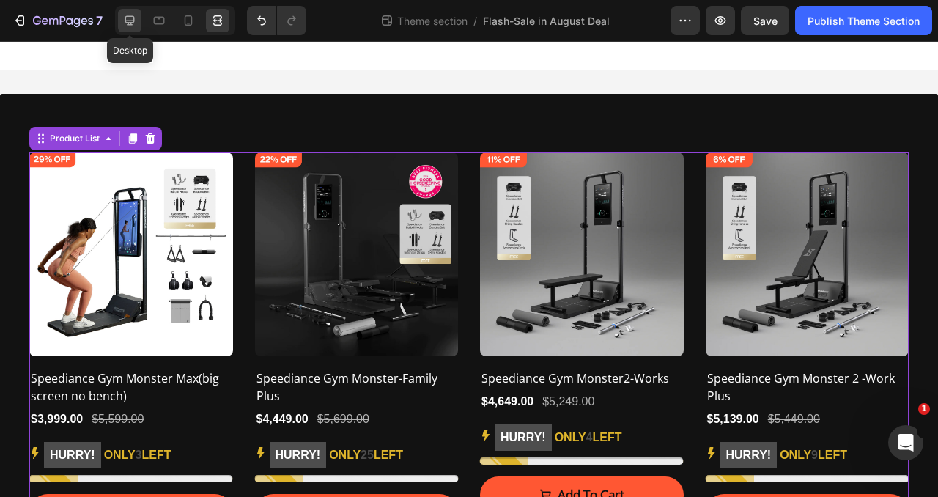
click at [122, 25] on div at bounding box center [129, 20] width 23 height 23
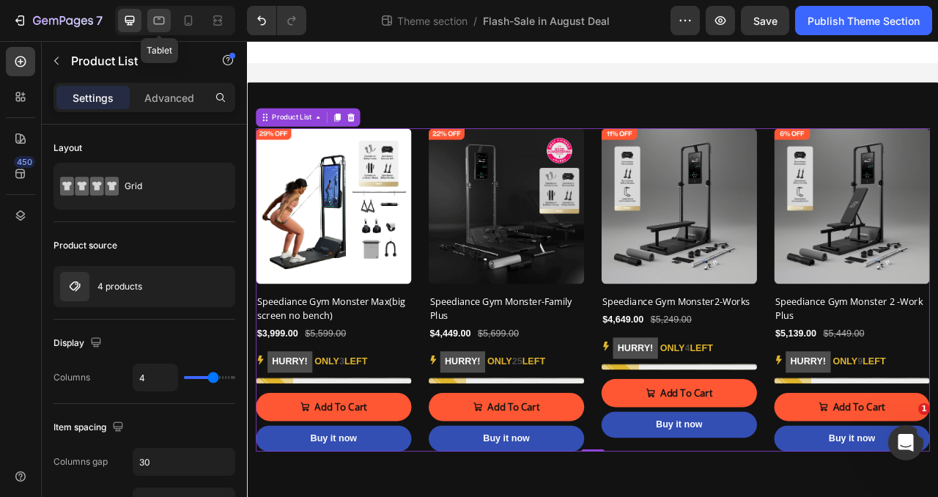
click at [160, 18] on icon at bounding box center [159, 20] width 15 height 15
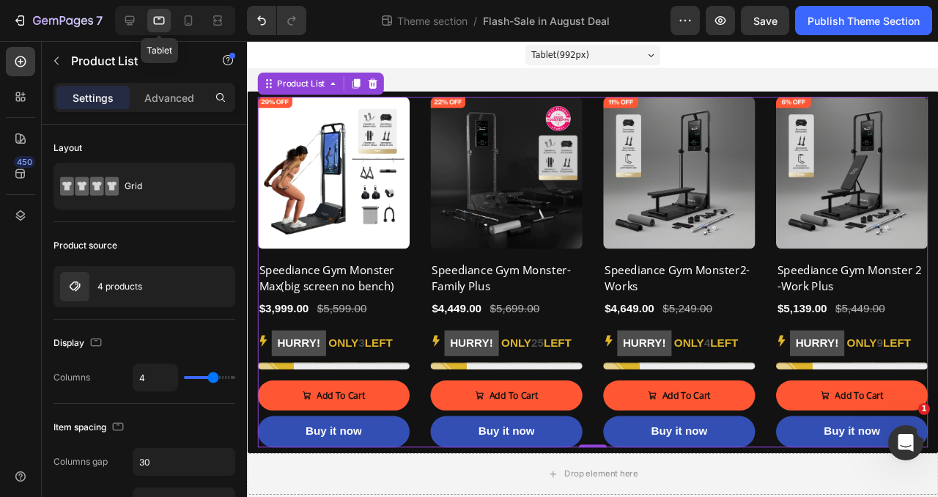
scroll to position [7, 0]
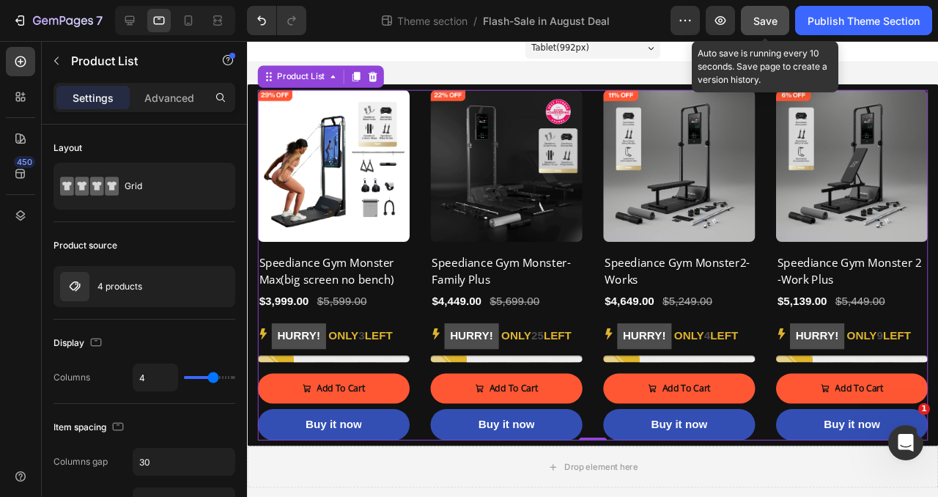
click at [761, 21] on span "Save" at bounding box center [765, 21] width 24 height 12
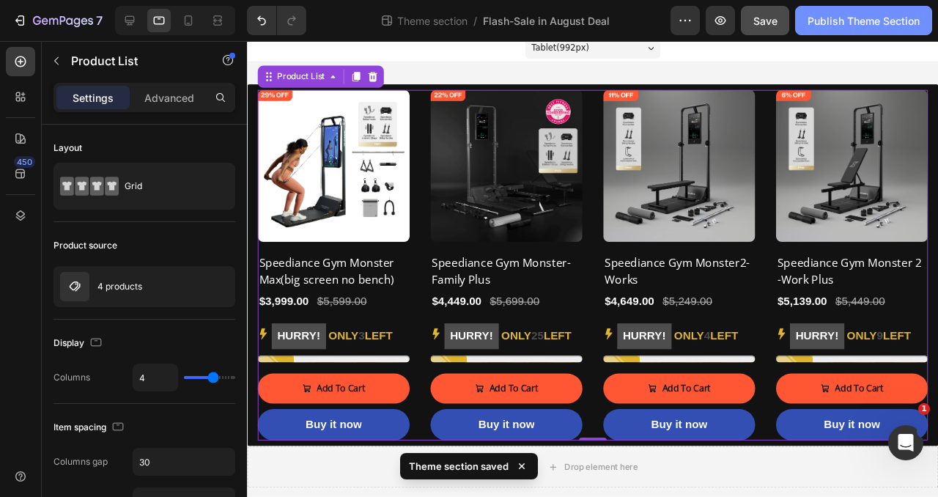
click at [867, 18] on div "Publish Theme Section" at bounding box center [864, 20] width 112 height 15
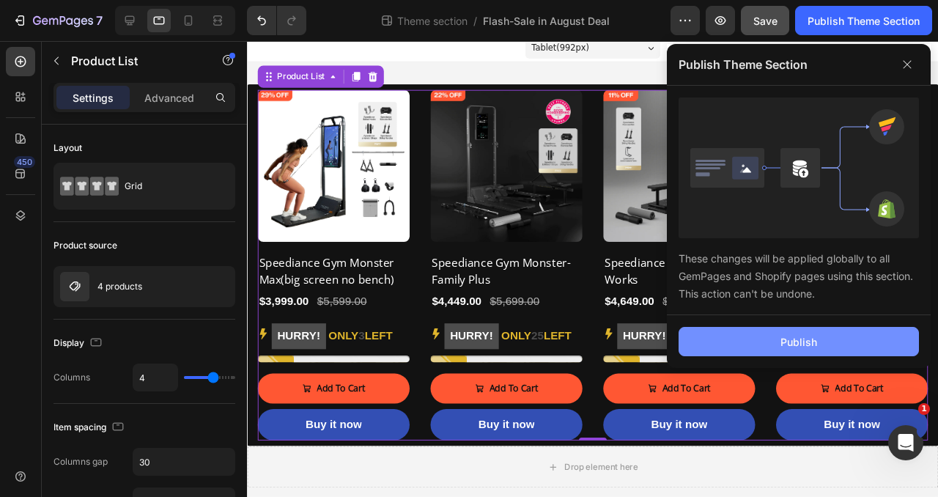
click at [840, 344] on button "Publish" at bounding box center [799, 341] width 240 height 29
